Goal: Find specific page/section: Find specific page/section

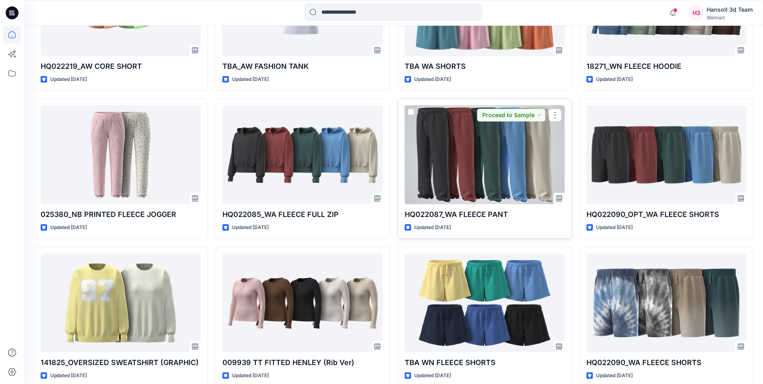
scroll to position [933, 0]
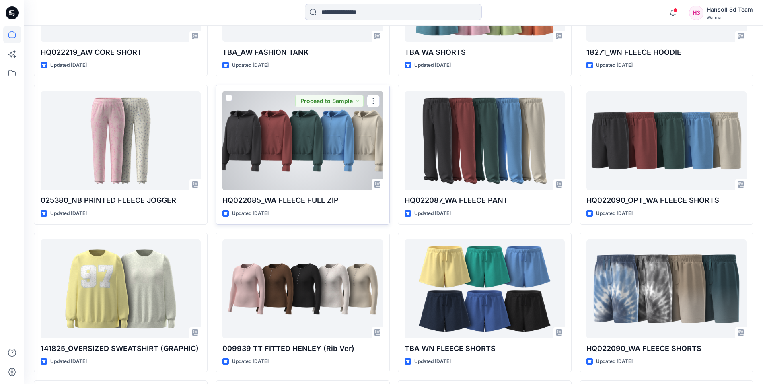
click at [285, 151] on div at bounding box center [302, 140] width 160 height 99
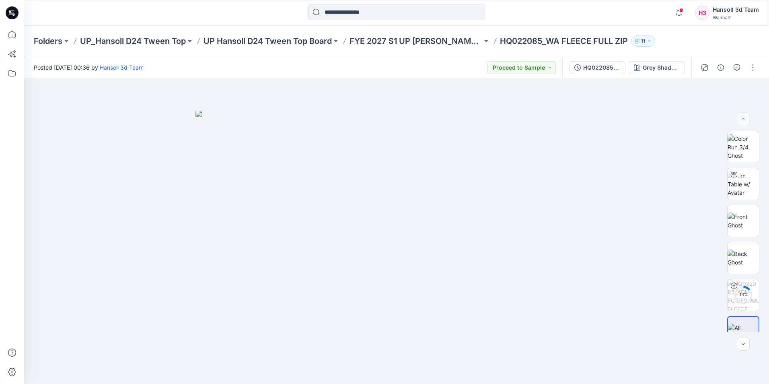
click at [285, 33] on div "Folders UP_Hansoll D24 Tween Top UP Hansoll D24 Tween Top Board FYE 2027 S1 UP …" at bounding box center [396, 41] width 745 height 31
click at [282, 40] on p "UP Hansoll D24 Tween Top Board" at bounding box center [267, 40] width 128 height 11
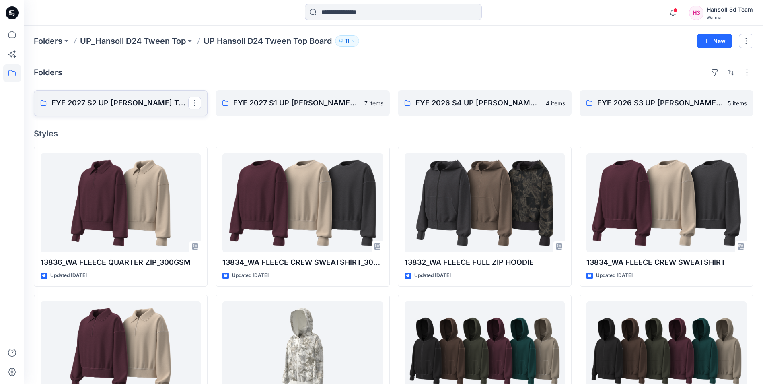
click at [147, 103] on p "FYE 2027 S2 UP [PERSON_NAME] TOP" at bounding box center [119, 102] width 137 height 11
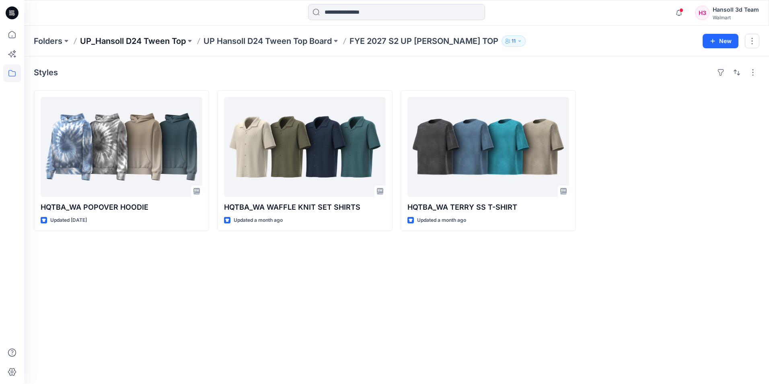
click at [174, 42] on p "UP_Hansoll D24 Tween Top" at bounding box center [133, 40] width 106 height 11
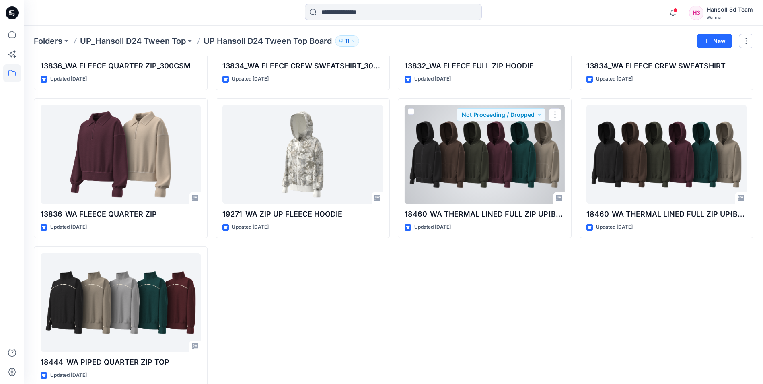
scroll to position [208, 0]
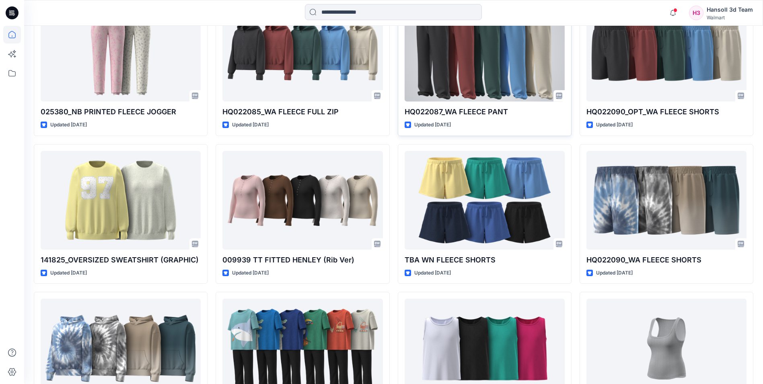
scroll to position [1053, 0]
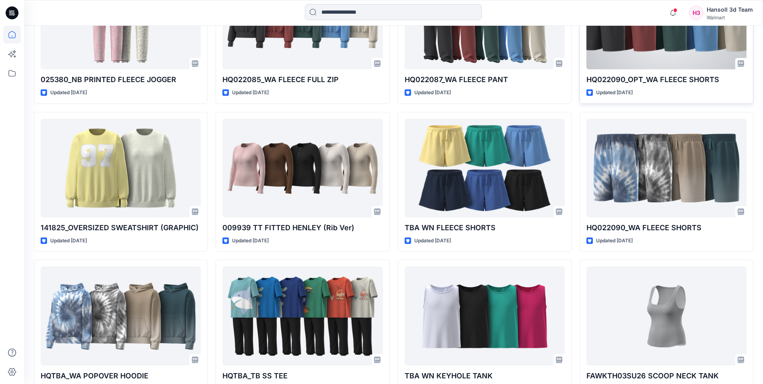
click at [661, 49] on div at bounding box center [666, 20] width 160 height 99
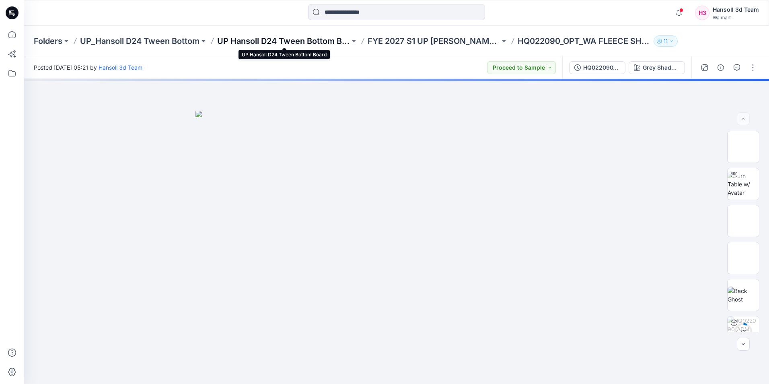
click at [281, 38] on p "UP Hansoll D24 Tween Bottom Board" at bounding box center [283, 40] width 133 height 11
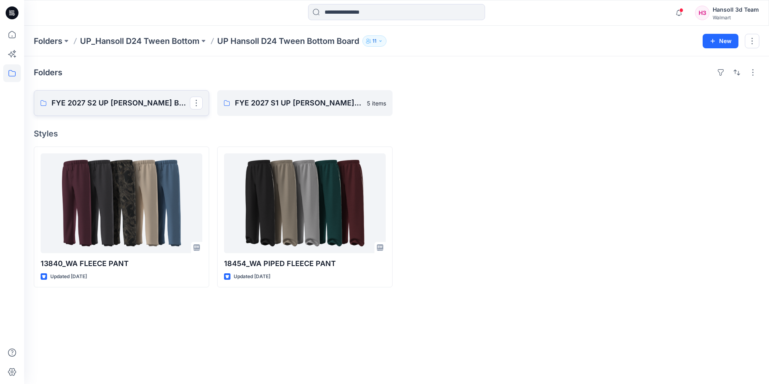
click at [104, 105] on p "FYE 2027 S2 UP [PERSON_NAME] BOTTOM" at bounding box center [120, 102] width 138 height 11
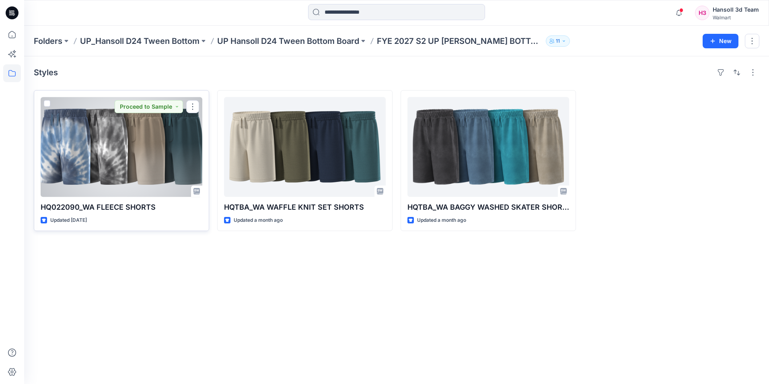
click at [154, 158] on div at bounding box center [122, 147] width 162 height 100
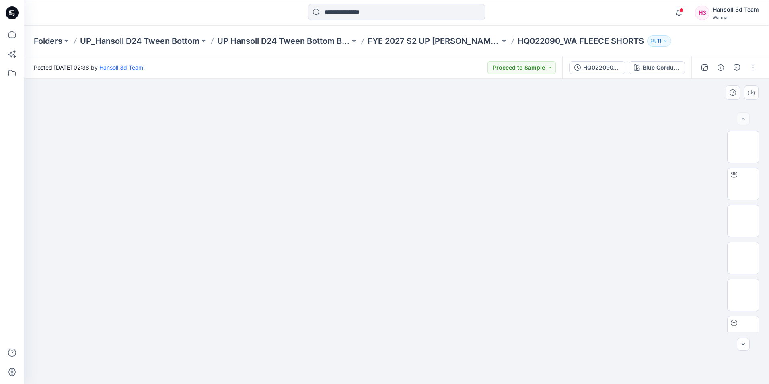
click at [669, 149] on div at bounding box center [396, 231] width 745 height 305
